Goal: Task Accomplishment & Management: Manage account settings

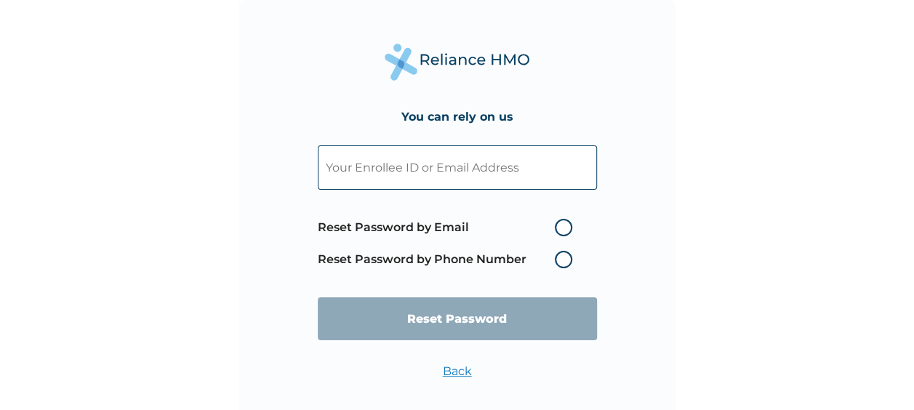
click at [448, 163] on input "text" at bounding box center [457, 167] width 279 height 44
paste input "[EMAIL_ADDRESS][DOMAIN_NAME]"
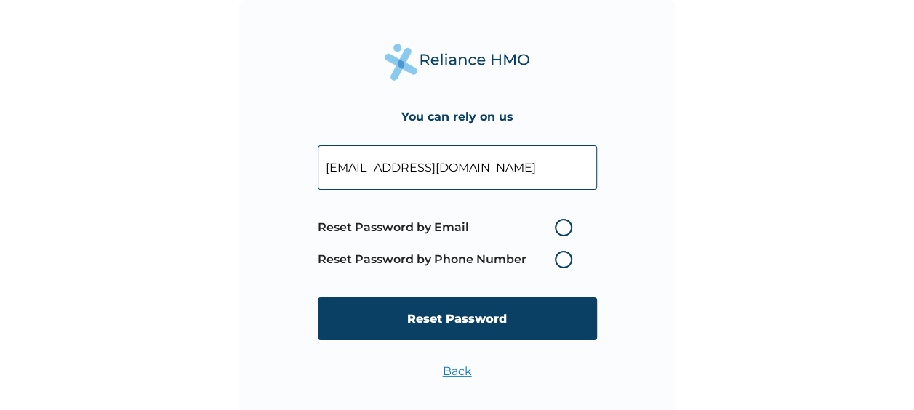
type input "[EMAIL_ADDRESS][DOMAIN_NAME]"
click at [557, 235] on label "Reset Password by Email" at bounding box center [449, 227] width 262 height 17
click at [557, 235] on input "Reset Password by Email" at bounding box center [545, 227] width 23 height 23
radio input "true"
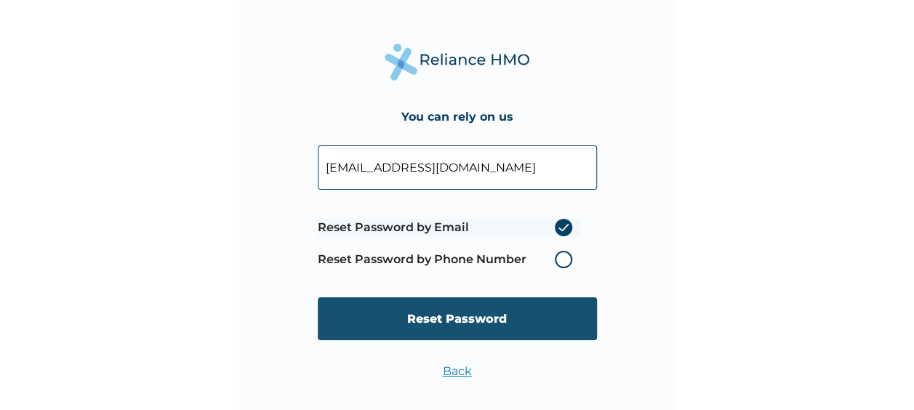
click at [487, 318] on input "Reset Password" at bounding box center [457, 318] width 279 height 43
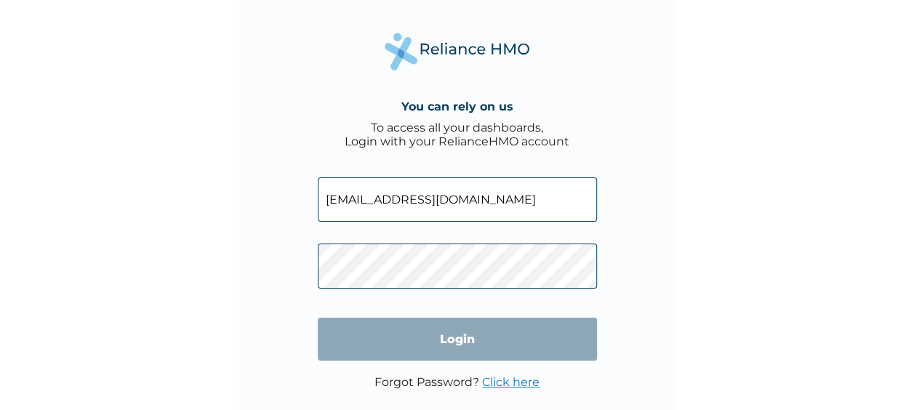
click at [522, 385] on link "Click here" at bounding box center [510, 382] width 57 height 14
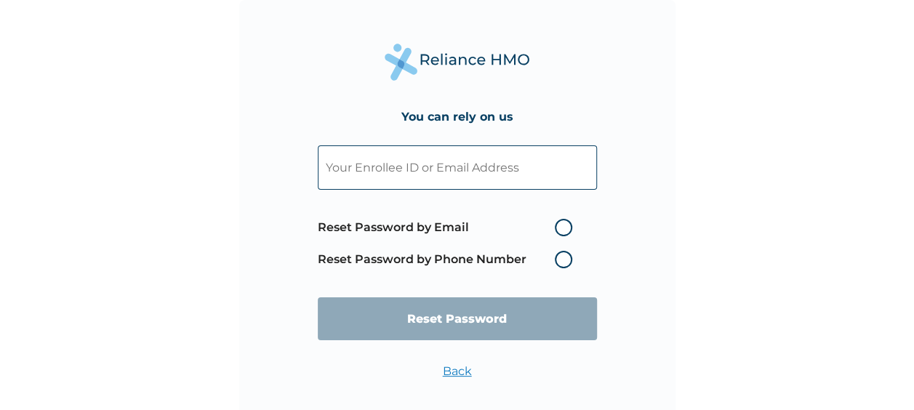
click at [397, 166] on input "text" at bounding box center [457, 167] width 279 height 44
paste input "johnotaruoyana@gmail.com"
click at [406, 164] on input "johnotaruoyana@gmail.com" at bounding box center [457, 167] width 279 height 44
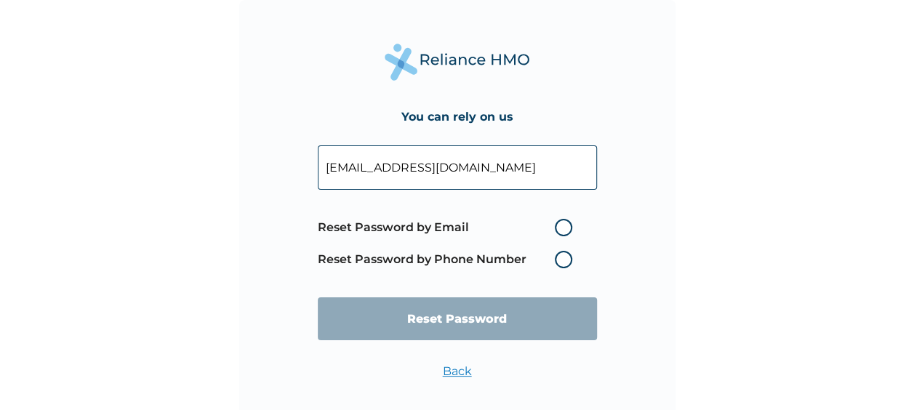
click at [406, 164] on input "johnotaruoyana@gmail.com" at bounding box center [457, 167] width 279 height 44
click at [399, 179] on input "johnotaruoyana@gmail.com" at bounding box center [457, 167] width 279 height 44
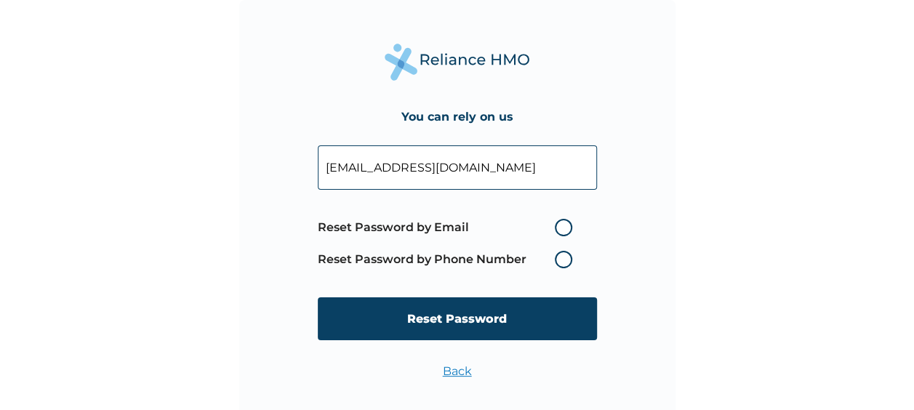
paste input "text"
type input "johnotaruoyana@gmail.com"
click at [552, 233] on label "Reset Password by Email" at bounding box center [449, 227] width 262 height 17
click at [552, 233] on input "Reset Password by Email" at bounding box center [545, 227] width 23 height 23
radio input "true"
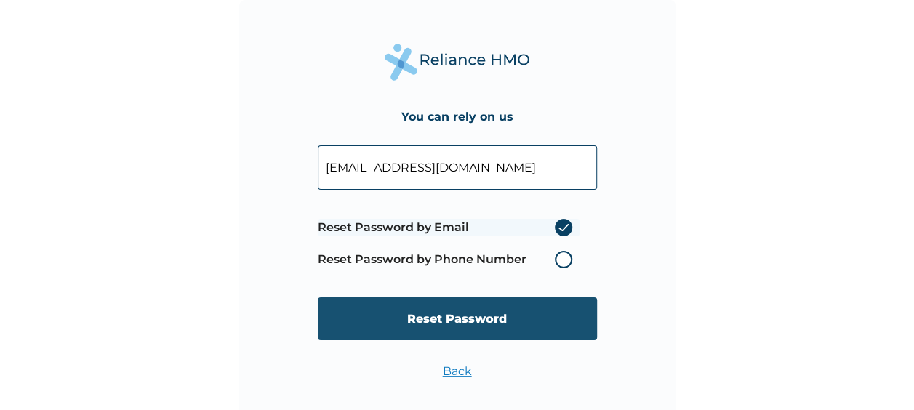
click at [504, 323] on input "Reset Password" at bounding box center [457, 318] width 279 height 43
